Goal: Find specific page/section: Find specific page/section

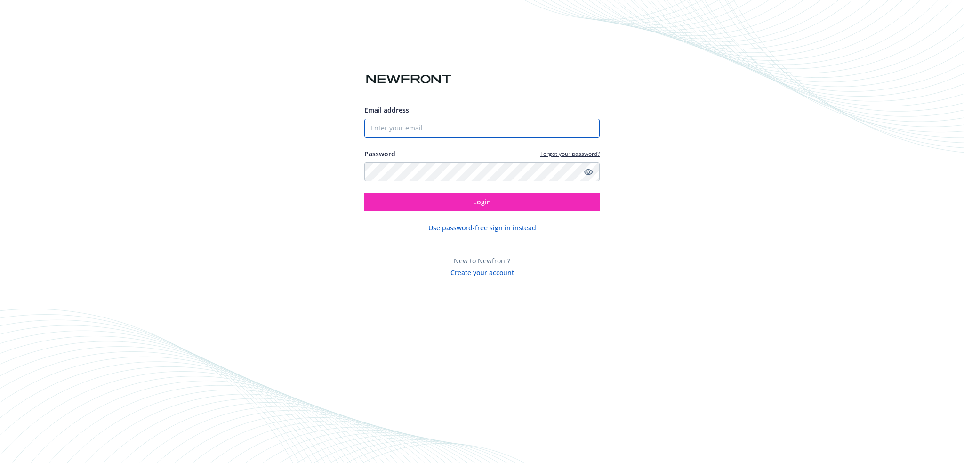
click at [414, 129] on input "Email address" at bounding box center [481, 128] width 235 height 19
type input "[PERSON_NAME][EMAIL_ADDRESS][PERSON_NAME][DOMAIN_NAME]"
click at [364, 193] on button "Login" at bounding box center [481, 202] width 235 height 19
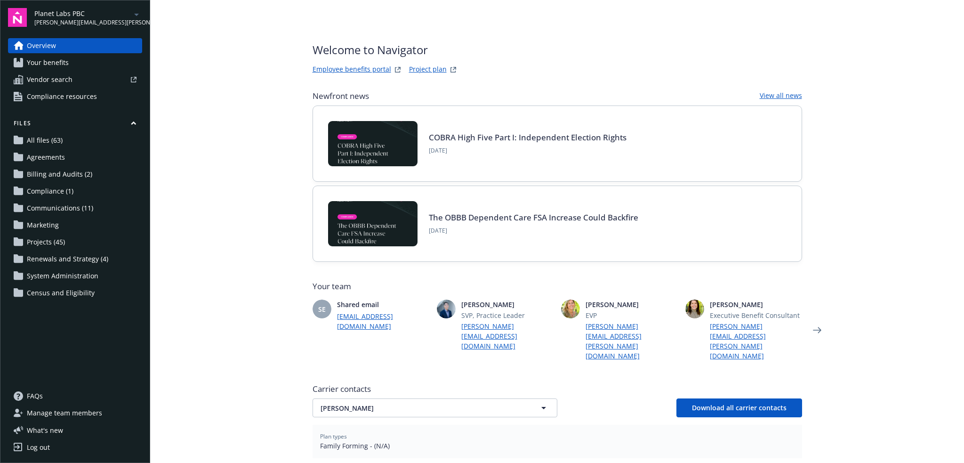
click at [134, 17] on icon "arrowDropDown" at bounding box center [136, 14] width 11 height 11
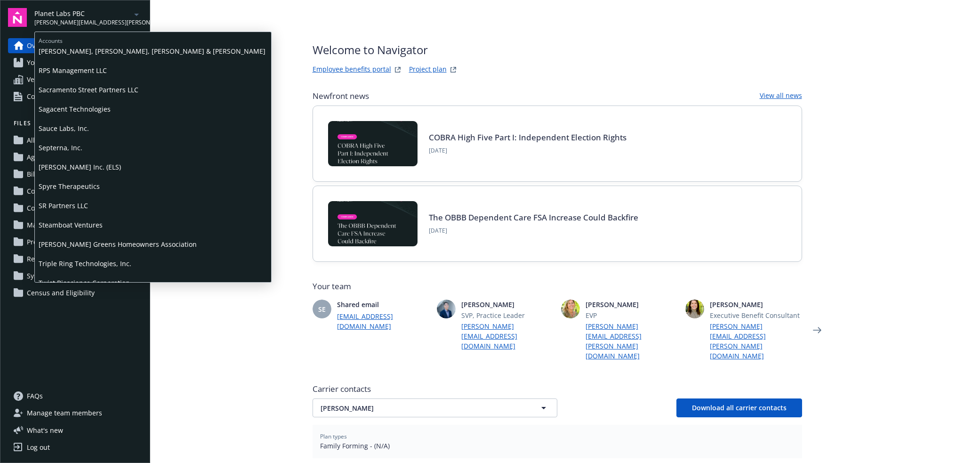
scroll to position [923, 0]
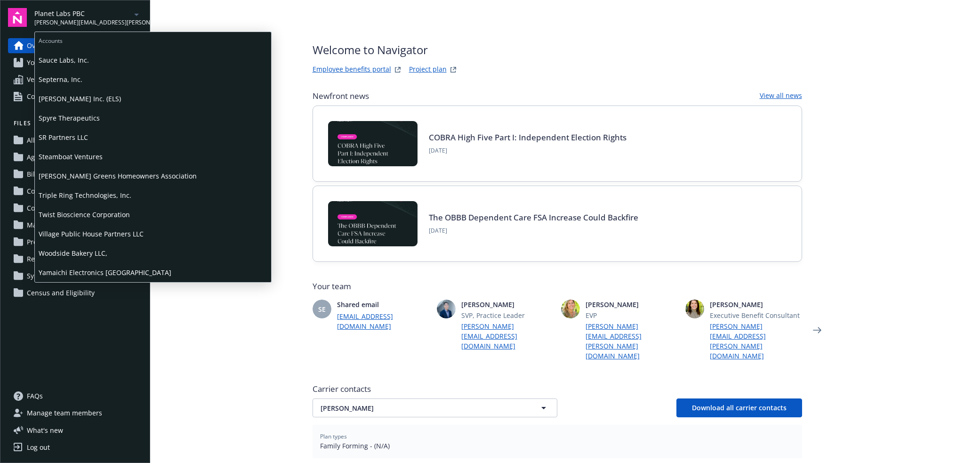
click at [94, 62] on span "Sauce Labs, Inc." at bounding box center [153, 59] width 229 height 19
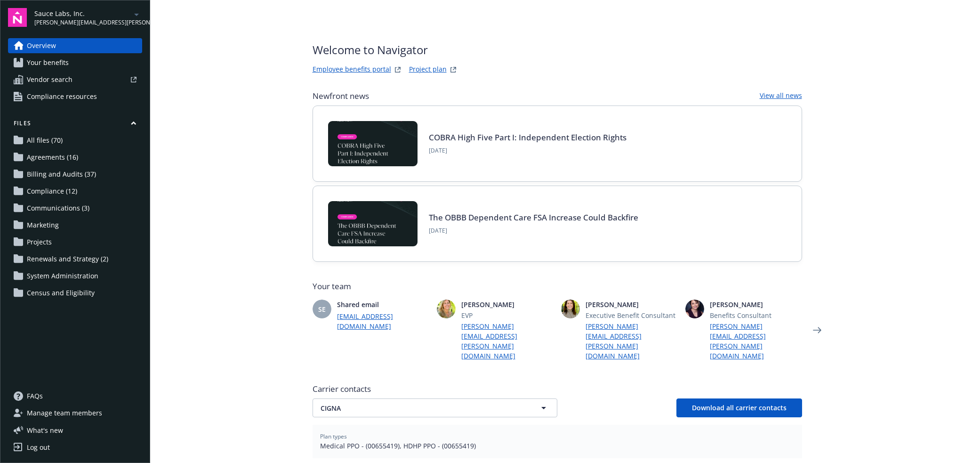
click at [422, 66] on link "Project plan" at bounding box center [428, 69] width 38 height 11
